Goal: Information Seeking & Learning: Learn about a topic

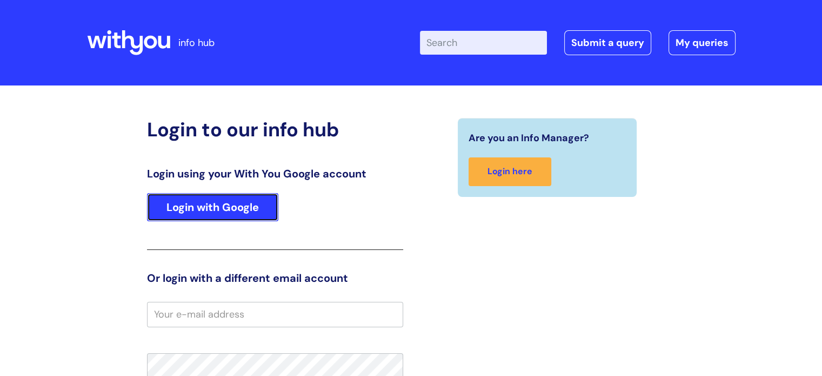
click at [213, 211] on link "Login with Google" at bounding box center [212, 207] width 131 height 28
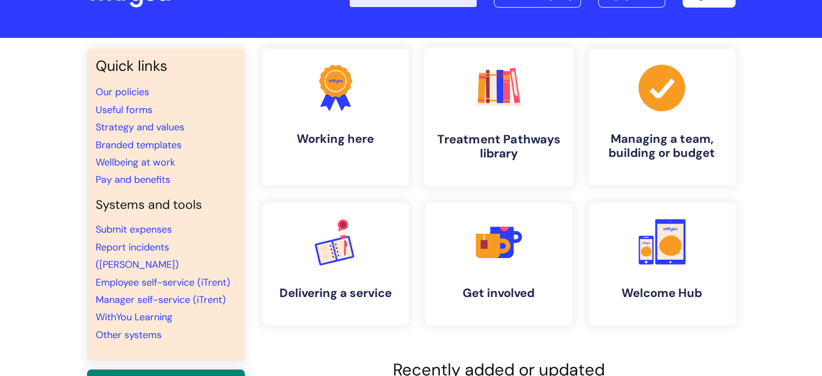
scroll to position [49, 0]
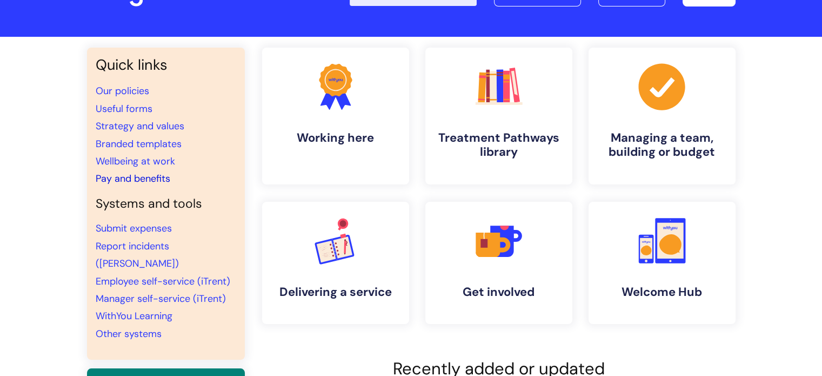
click at [150, 177] on link "Pay and benefits" at bounding box center [133, 178] width 75 height 13
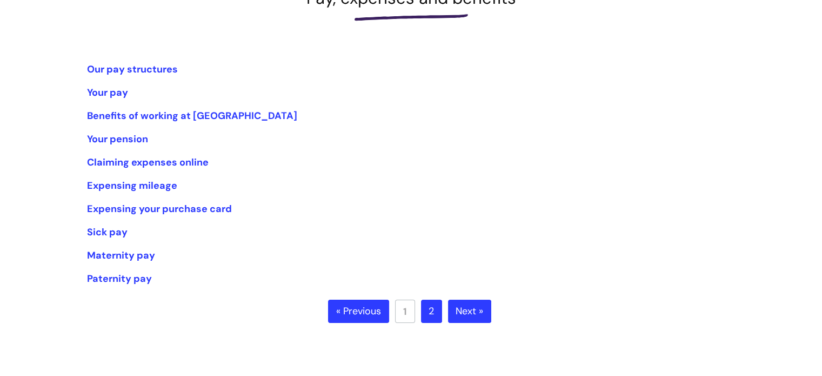
scroll to position [183, 0]
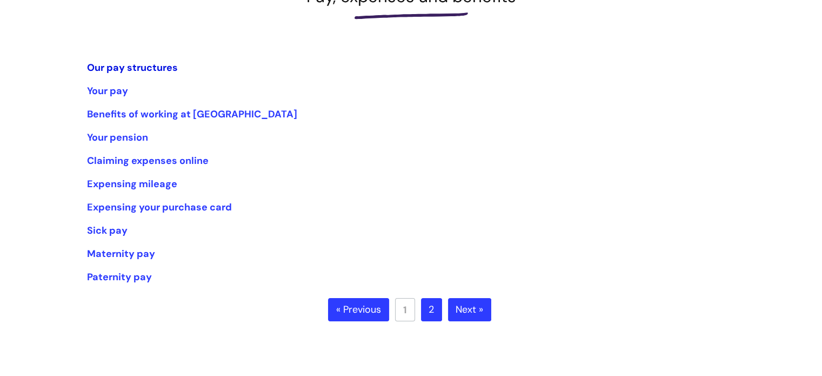
click at [149, 63] on link "Our pay structures" at bounding box center [132, 67] width 91 height 13
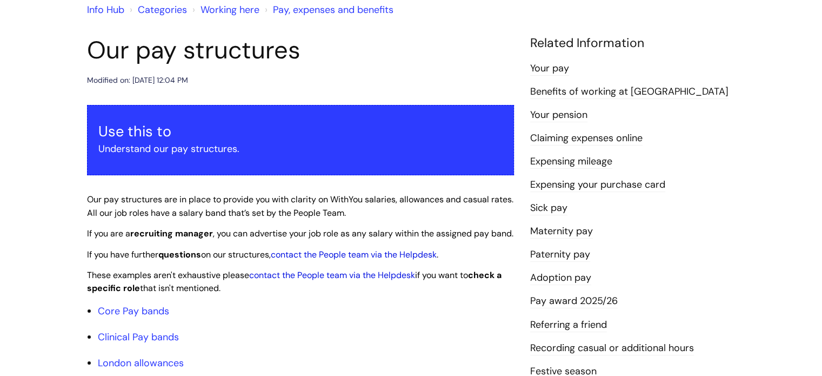
scroll to position [98, 0]
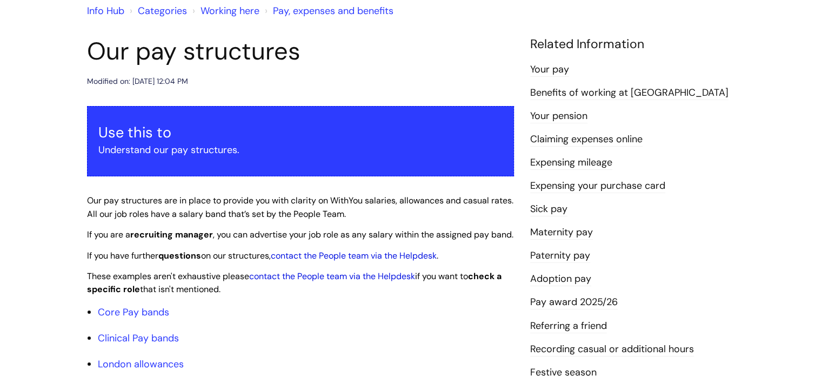
click at [221, 11] on link "Working here" at bounding box center [229, 10] width 59 height 13
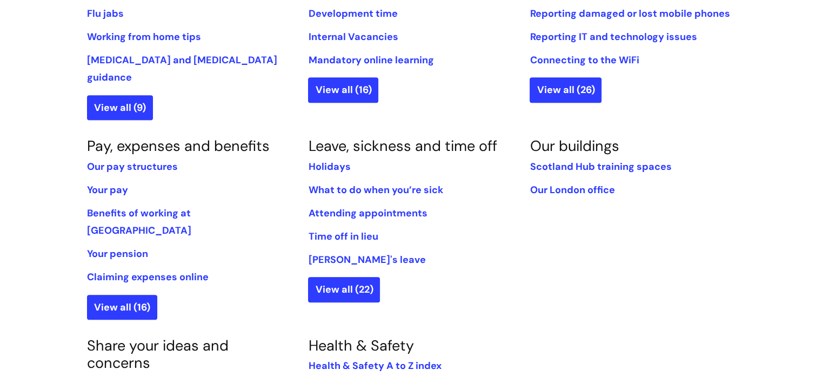
scroll to position [549, 0]
click at [118, 295] on link "View all (16)" at bounding box center [122, 307] width 70 height 25
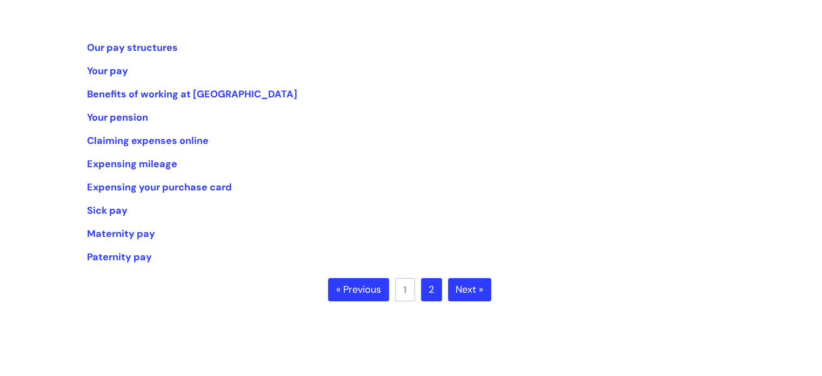
scroll to position [203, 0]
click at [104, 73] on link "Your pay" at bounding box center [107, 70] width 41 height 13
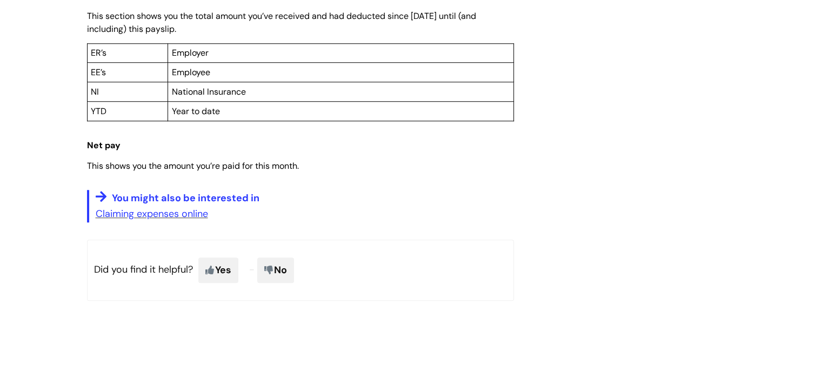
scroll to position [899, 0]
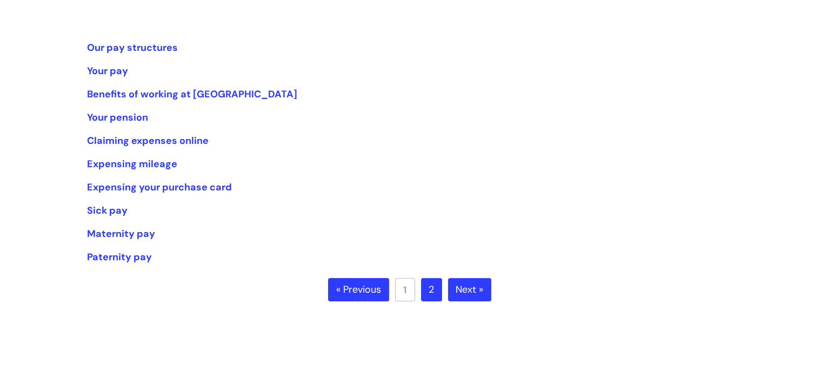
scroll to position [201, 0]
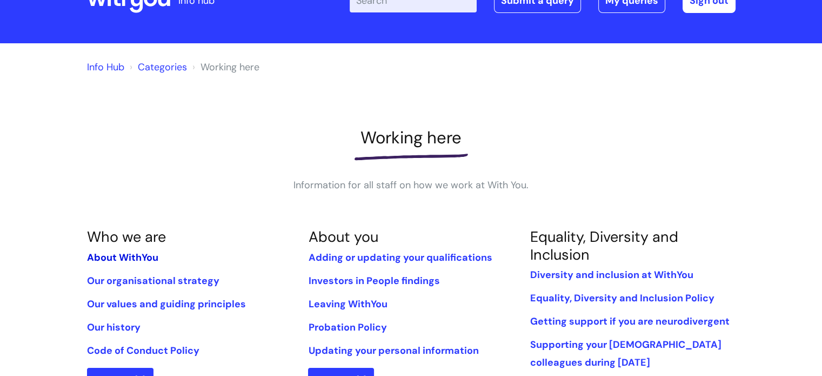
scroll to position [23, 0]
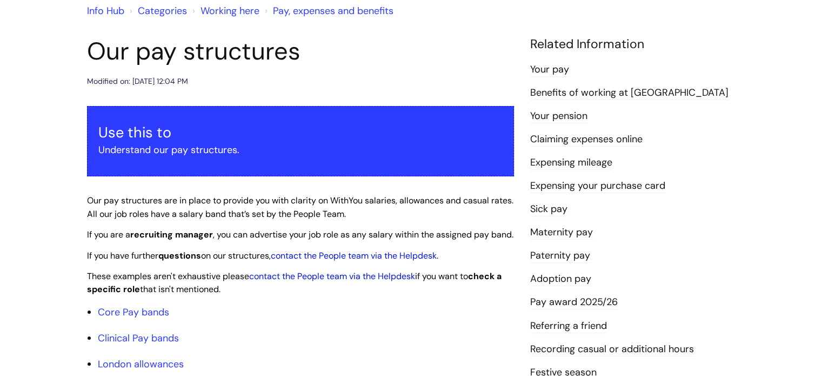
scroll to position [98, 0]
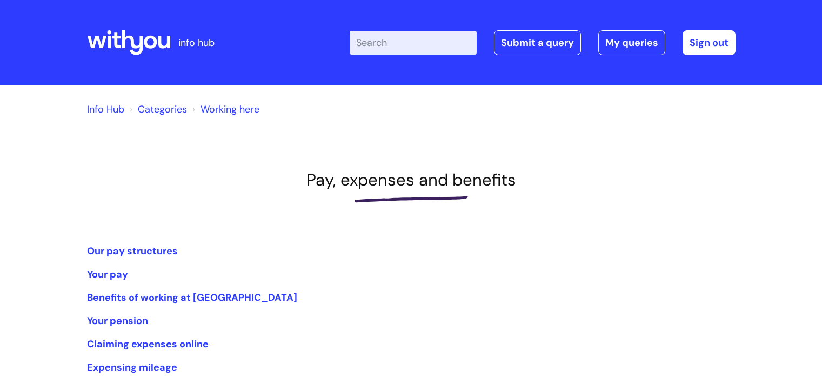
scroll to position [184, 0]
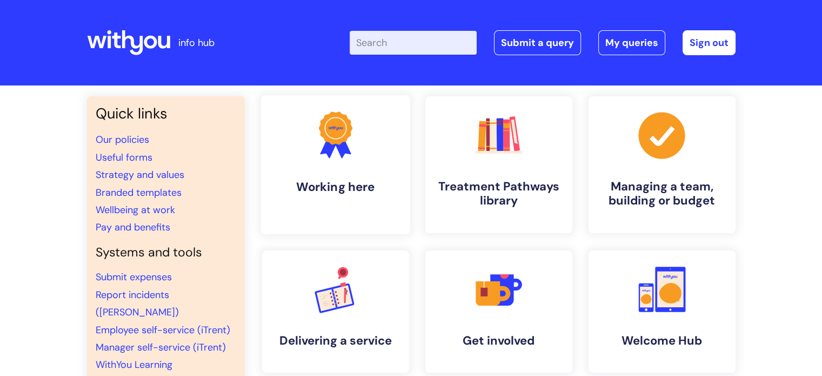
click at [323, 179] on h4 "Working here" at bounding box center [336, 186] width 132 height 15
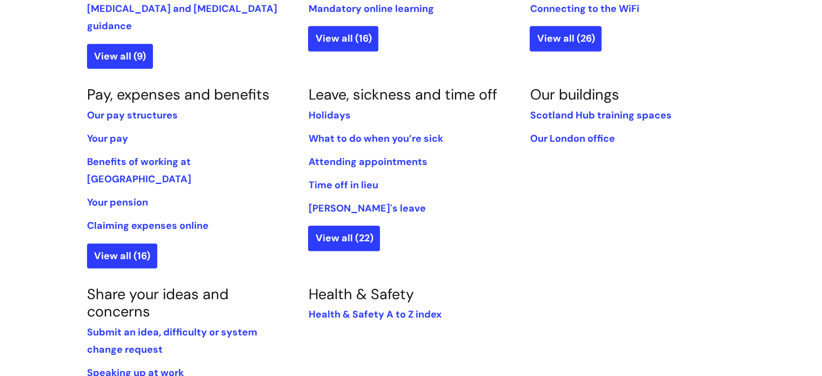
scroll to position [601, 0]
click at [143, 108] on link "Our pay structures" at bounding box center [132, 114] width 91 height 13
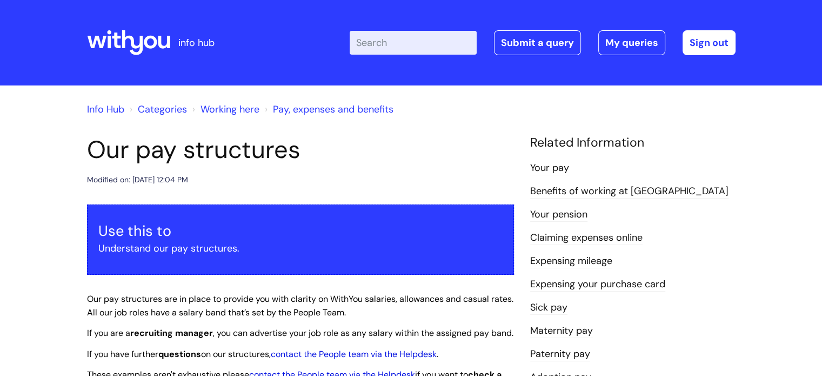
click at [409, 37] on input "Enter your search term here..." at bounding box center [413, 43] width 127 height 24
type input "r"
type input "central"
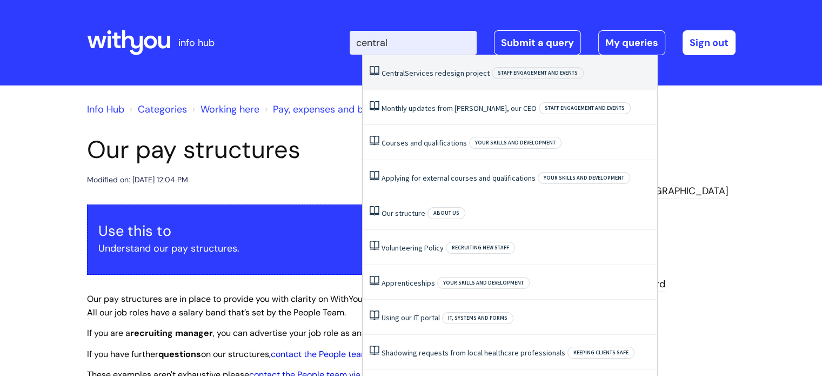
click at [426, 75] on link "Central Services redesign project" at bounding box center [436, 73] width 108 height 10
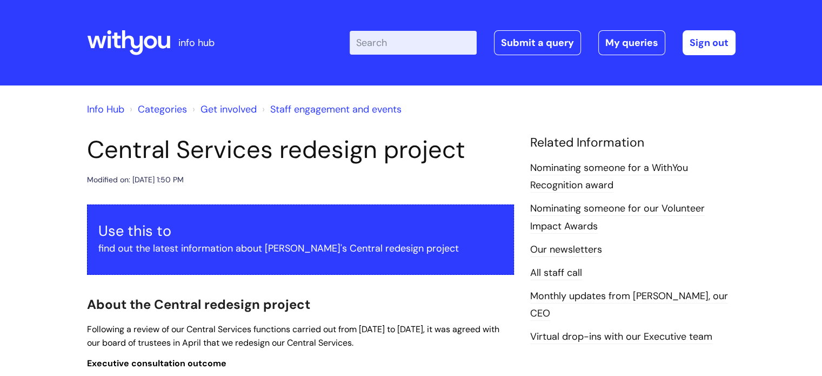
click at [326, 110] on link "Staff engagement and events" at bounding box center [335, 109] width 131 height 13
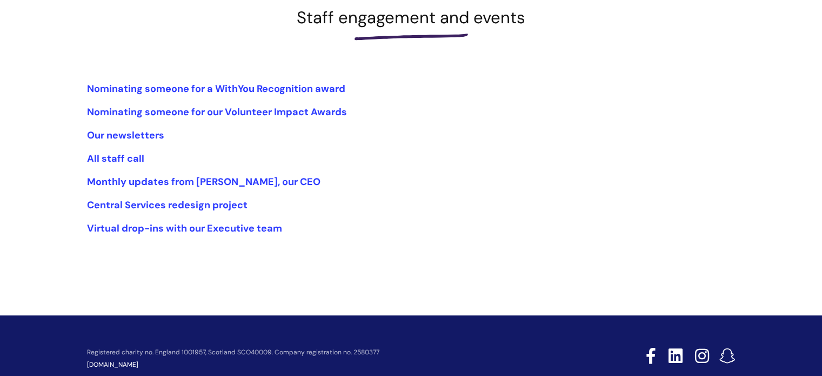
scroll to position [191, 0]
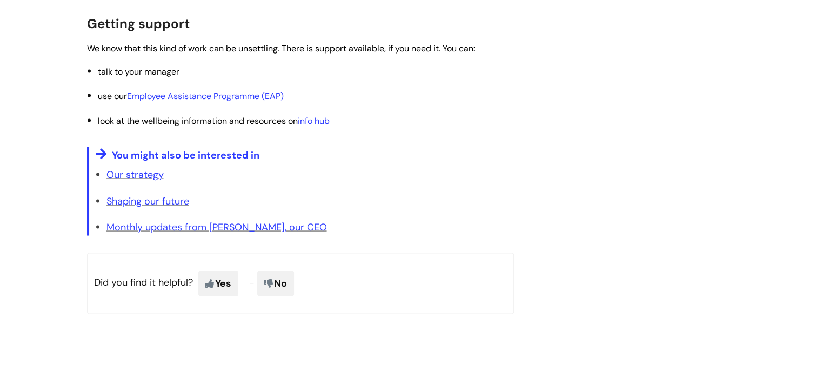
scroll to position [1988, 0]
